Goal: Task Accomplishment & Management: Manage account settings

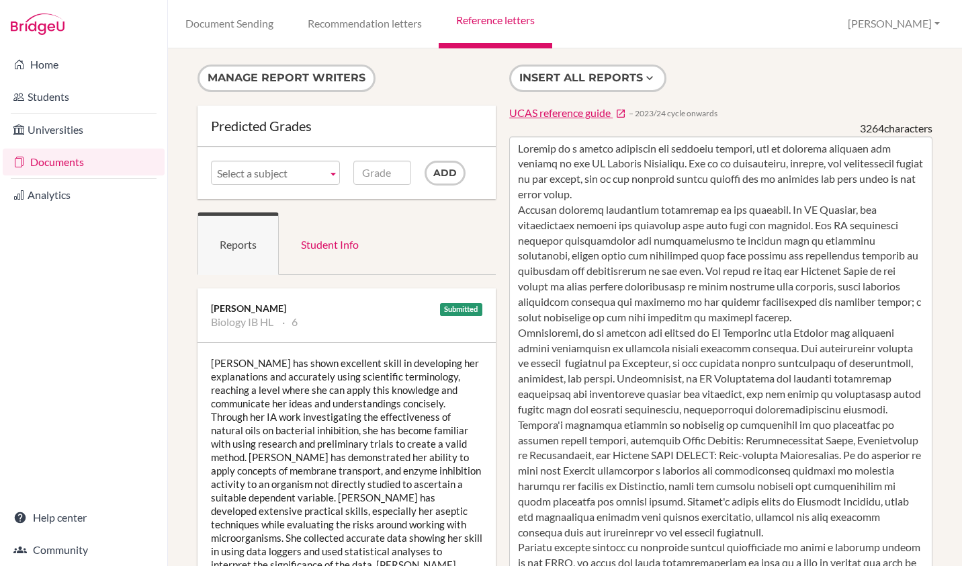
click at [73, 161] on link "Documents" at bounding box center [84, 162] width 162 height 27
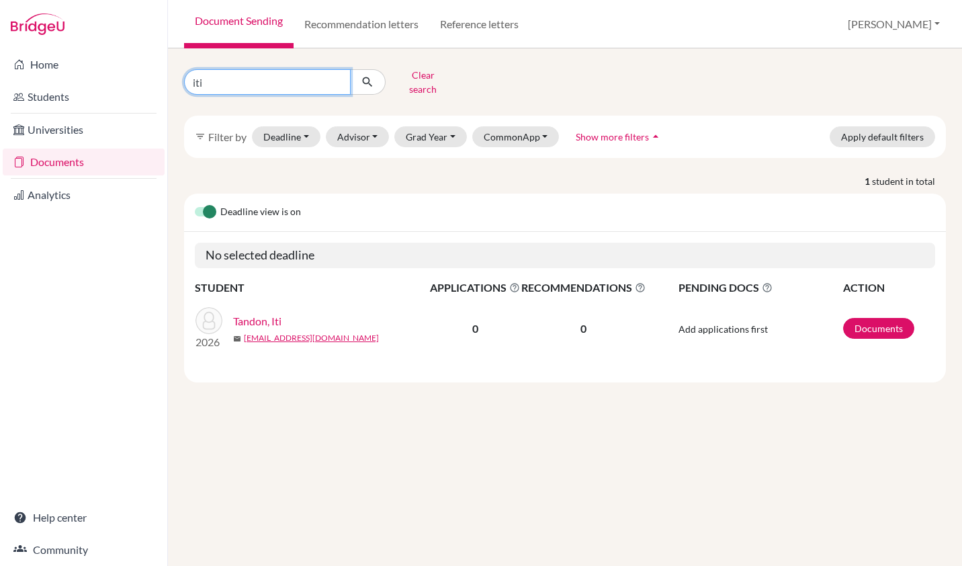
drag, startPoint x: 206, startPoint y: 82, endPoint x: 173, endPoint y: 79, distance: 32.4
click at [173, 79] on div "iti Clear search filter_list Filter by Deadline - Select a date range Or double…" at bounding box center [565, 307] width 794 height 518
type input "gomez"
click button "submit" at bounding box center [368, 82] width 36 height 26
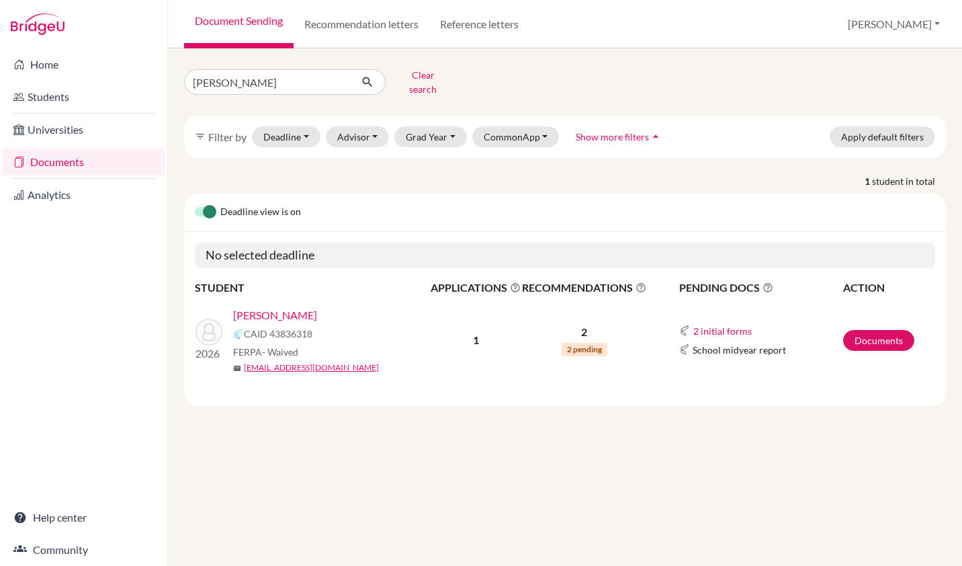
click at [251, 307] on link "Gomez, Pablo" at bounding box center [275, 315] width 84 height 16
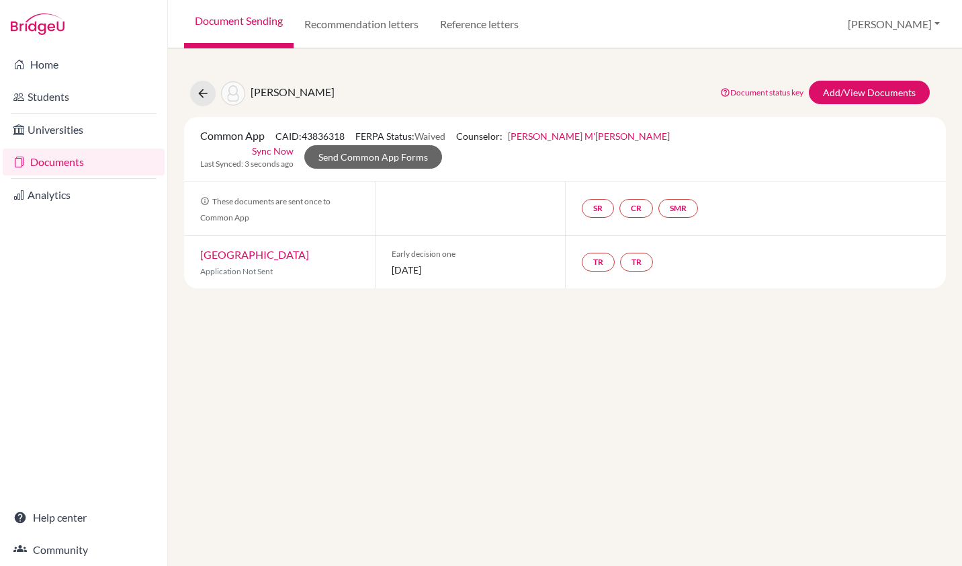
drag, startPoint x: 461, startPoint y: 244, endPoint x: 395, endPoint y: 245, distance: 66.6
click at [395, 245] on div "Early decision one 01 November 2025" at bounding box center [470, 262] width 191 height 52
click at [56, 164] on link "Documents" at bounding box center [84, 162] width 162 height 27
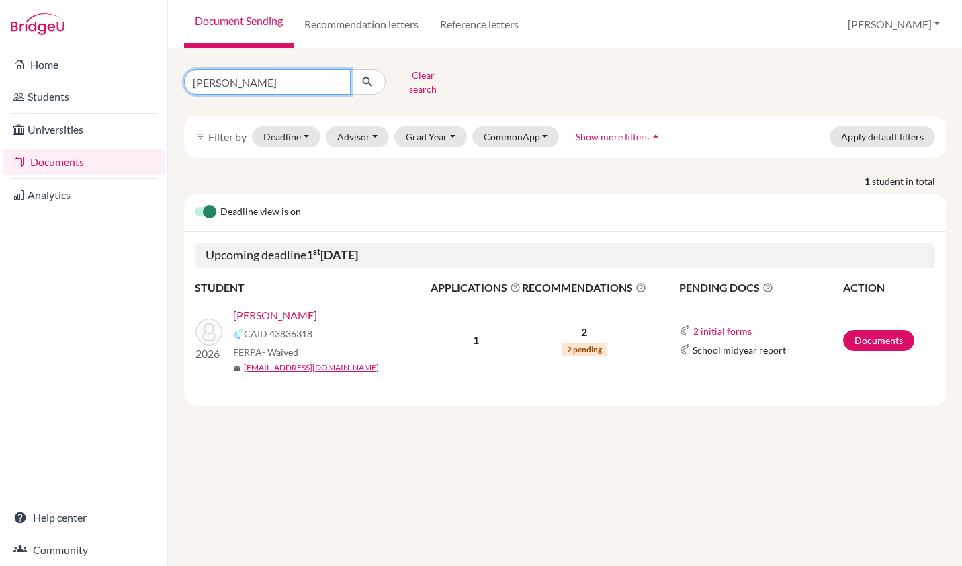
drag, startPoint x: 241, startPoint y: 75, endPoint x: 150, endPoint y: 75, distance: 90.7
click at [150, 75] on div "Home Students Universities Documents Analytics Help center Community Document S…" at bounding box center [481, 283] width 962 height 566
type input "ecemis"
click button "submit" at bounding box center [368, 82] width 36 height 26
click at [259, 308] on link "Ecemis, Cinar" at bounding box center [264, 315] width 62 height 16
